Goal: Task Accomplishment & Management: Manage account settings

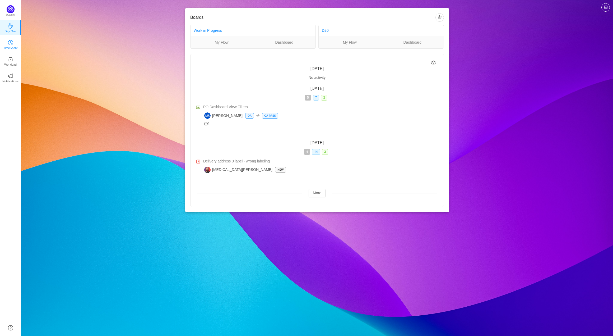
click at [13, 41] on link "TimeSpent" at bounding box center [10, 43] width 5 height 5
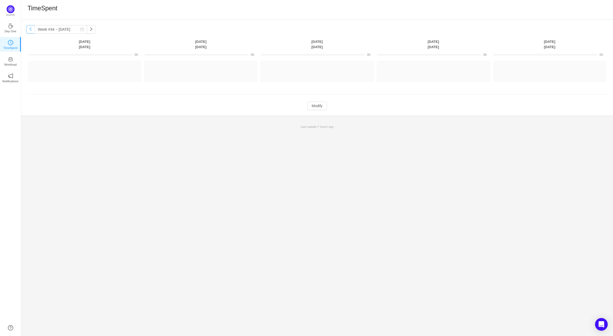
click at [29, 30] on button "button" at bounding box center [30, 29] width 8 height 8
type input "Week #33 ~ [DATE]"
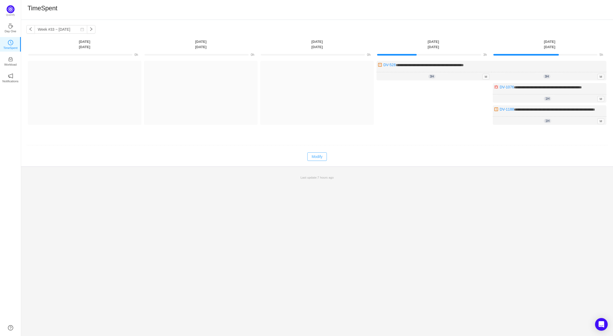
click at [321, 161] on button "Modify" at bounding box center [316, 156] width 19 height 8
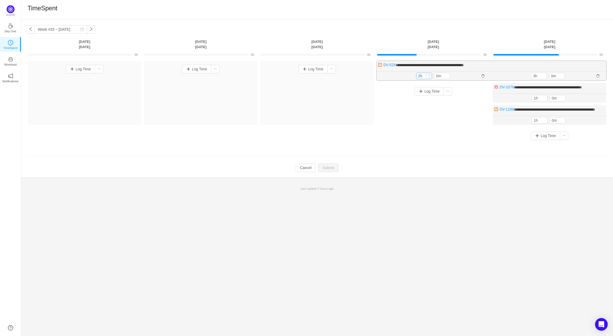
click at [428, 76] on span "Decrease Value" at bounding box center [429, 76] width 6 height 3
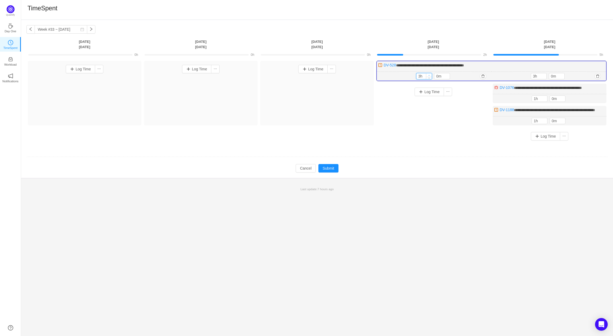
click at [429, 75] on icon "icon: up" at bounding box center [429, 75] width 2 height 2
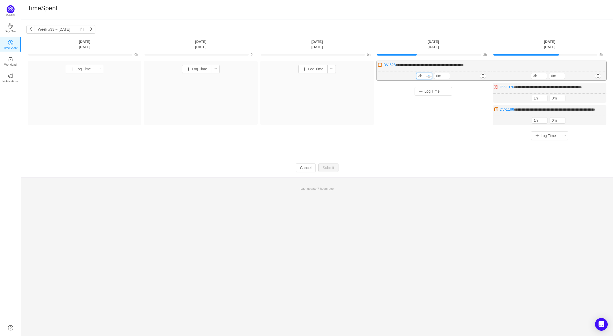
type input "4h"
click at [429, 75] on icon "icon: up" at bounding box center [429, 75] width 2 height 2
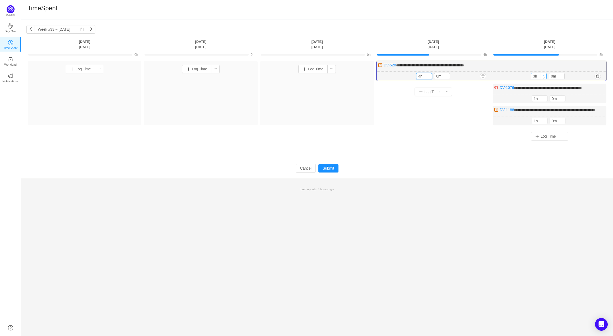
type input "4h"
click at [544, 75] on icon "icon: up" at bounding box center [544, 75] width 2 height 1
click at [405, 123] on div "Log Time" at bounding box center [434, 107] width 114 height 48
click at [328, 172] on button "Submit" at bounding box center [328, 168] width 20 height 8
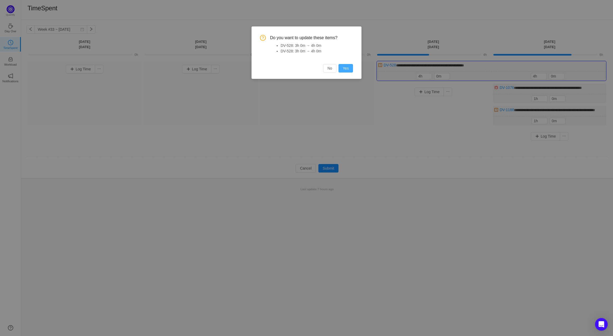
click at [345, 69] on button "Yes" at bounding box center [345, 68] width 15 height 8
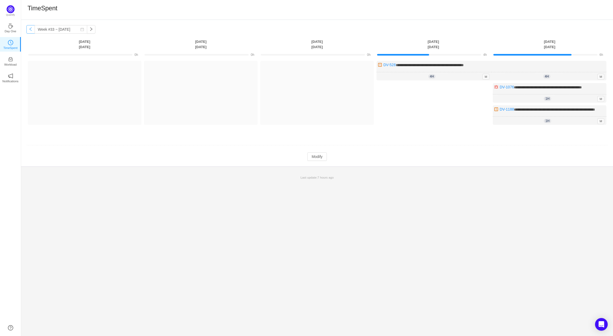
click at [31, 31] on button "button" at bounding box center [30, 29] width 8 height 8
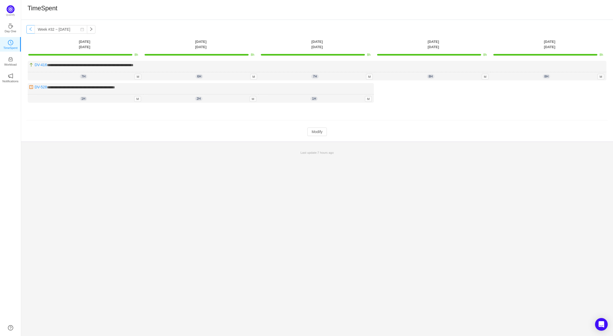
click at [31, 31] on button "button" at bounding box center [30, 29] width 8 height 8
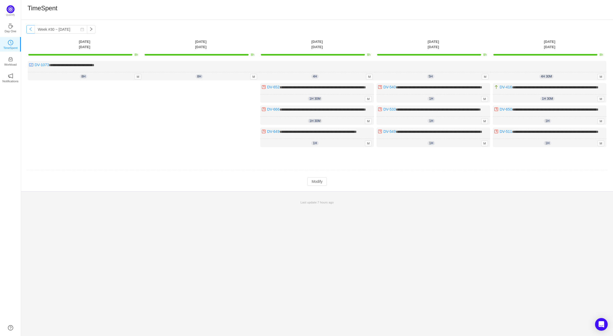
click at [31, 31] on button "button" at bounding box center [30, 29] width 8 height 8
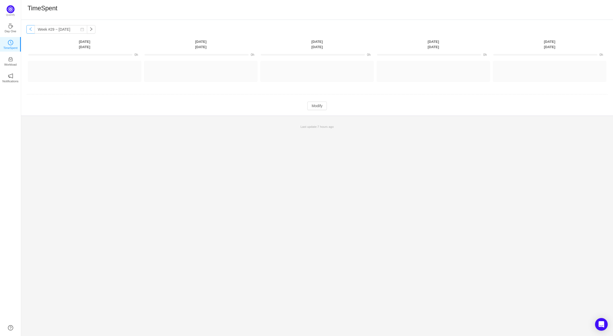
click at [31, 31] on button "button" at bounding box center [30, 29] width 8 height 8
click at [80, 30] on icon "icon: calendar" at bounding box center [82, 29] width 4 height 4
click at [53, 101] on link "Current Week" at bounding box center [49, 100] width 23 height 4
type input "Week #34 ~ [DATE]"
click at [190, 125] on p "Last update: 7 hours ago" at bounding box center [317, 126] width 586 height 5
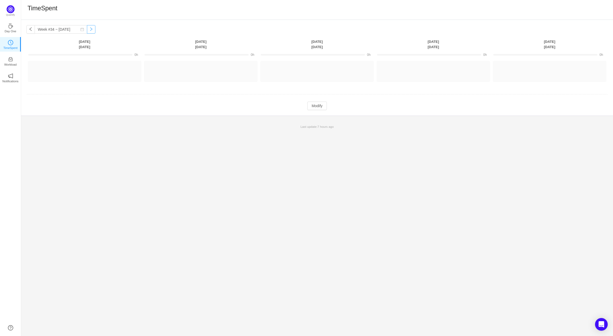
click at [87, 28] on button "button" at bounding box center [91, 29] width 8 height 8
click at [80, 30] on icon "icon: calendar" at bounding box center [82, 29] width 4 height 4
click at [49, 72] on div "18" at bounding box center [51, 73] width 6 height 6
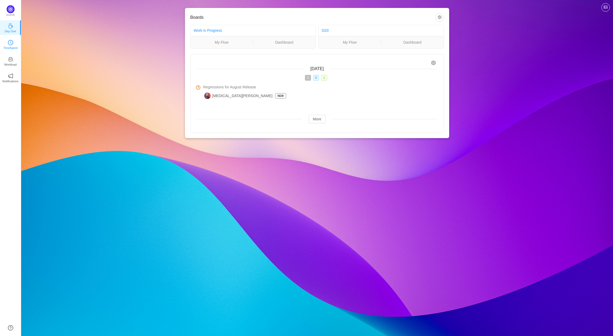
click at [11, 43] on icon "icon: clock-circle" at bounding box center [10, 42] width 5 height 5
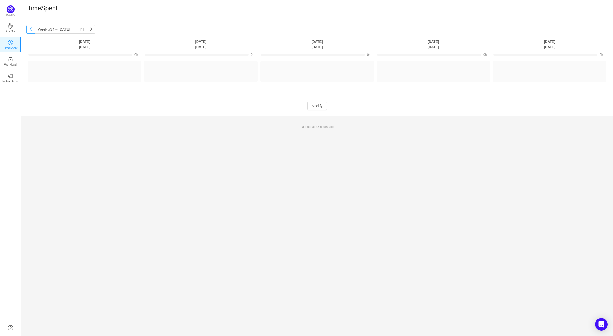
click at [27, 28] on button "button" at bounding box center [30, 29] width 8 height 8
type input "Week #33 ~ [DATE]"
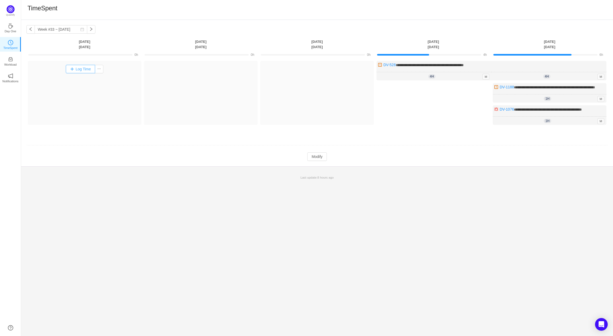
click at [72, 68] on button "Log Time" at bounding box center [80, 69] width 29 height 8
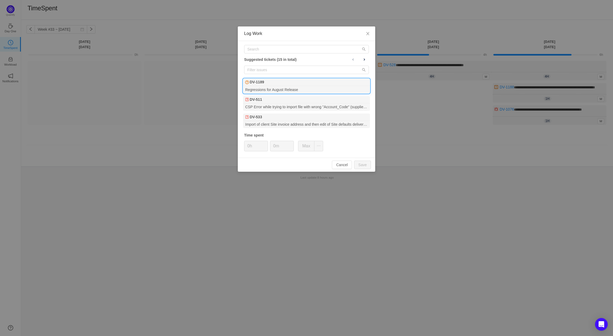
click at [292, 88] on div "Regressions for August Release" at bounding box center [306, 89] width 127 height 7
click at [363, 166] on button "Save" at bounding box center [362, 164] width 17 height 8
type input "0h"
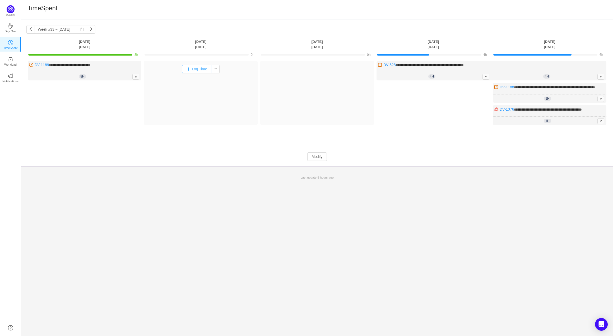
click at [188, 69] on button "Log Time" at bounding box center [196, 69] width 29 height 8
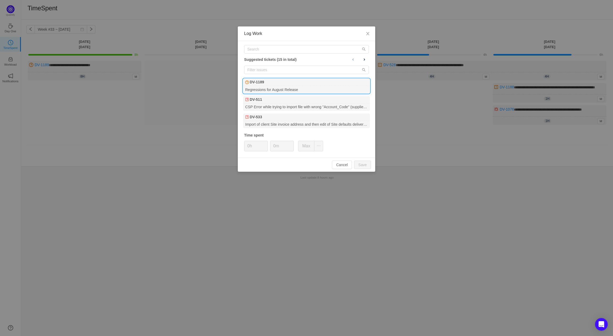
click at [288, 87] on div "Regressions for August Release" at bounding box center [306, 89] width 127 height 7
drag, startPoint x: 372, startPoint y: 166, endPoint x: 367, endPoint y: 165, distance: 4.7
click at [369, 165] on div "Cancel Save" at bounding box center [306, 164] width 137 height 14
click at [365, 165] on button "Save" at bounding box center [362, 164] width 17 height 8
type input "0h"
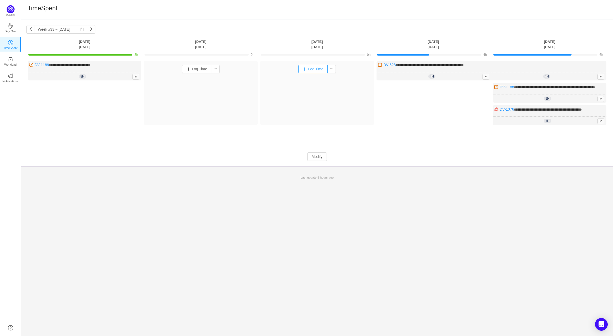
click at [300, 70] on button "Log Time" at bounding box center [312, 69] width 29 height 8
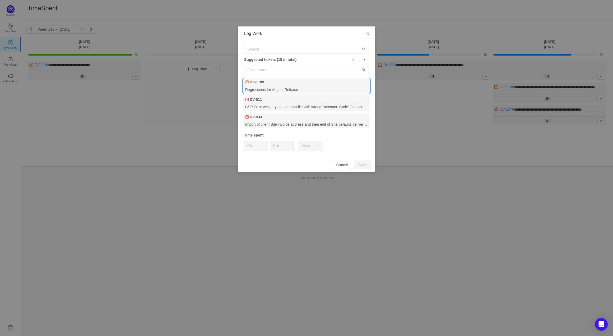
click at [294, 84] on div "DV-1189" at bounding box center [306, 81] width 127 height 7
click at [365, 165] on button "Save" at bounding box center [362, 164] width 17 height 8
type input "0h"
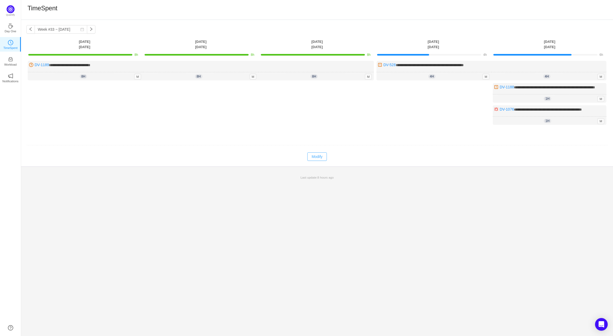
click at [321, 161] on button "Modify" at bounding box center [316, 156] width 19 height 8
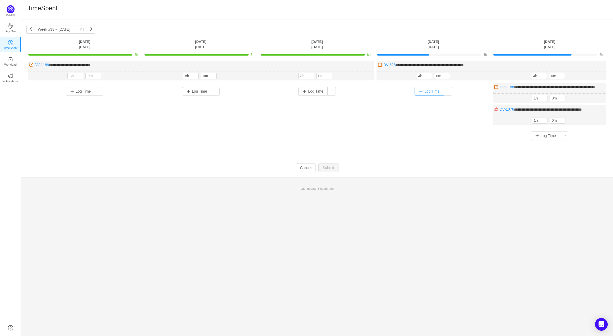
click at [425, 92] on button "Log Time" at bounding box center [429, 91] width 29 height 8
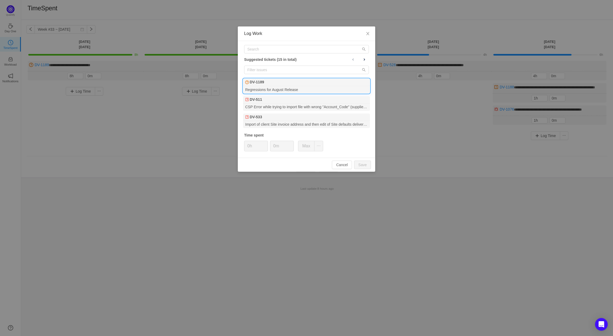
click at [322, 86] on div "Regressions for August Release" at bounding box center [306, 89] width 127 height 7
click at [365, 167] on button "Save" at bounding box center [362, 164] width 17 height 8
type input "0h"
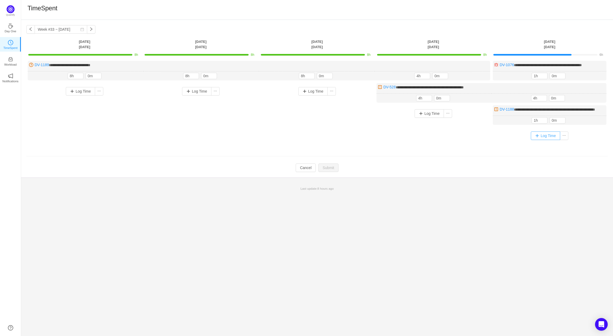
click at [542, 140] on button "Log Time" at bounding box center [545, 135] width 29 height 8
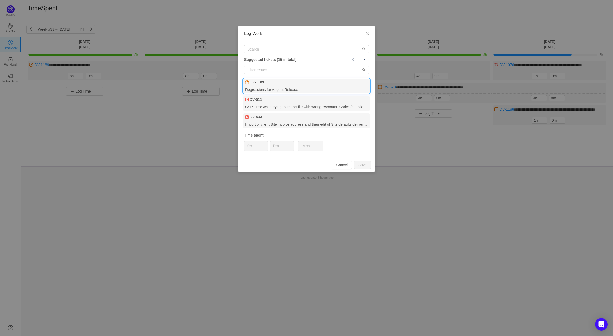
click at [290, 84] on div "DV-1189" at bounding box center [306, 81] width 127 height 7
click at [360, 164] on button "Save" at bounding box center [362, 164] width 17 height 8
type input "0h"
